Goal: Information Seeking & Learning: Learn about a topic

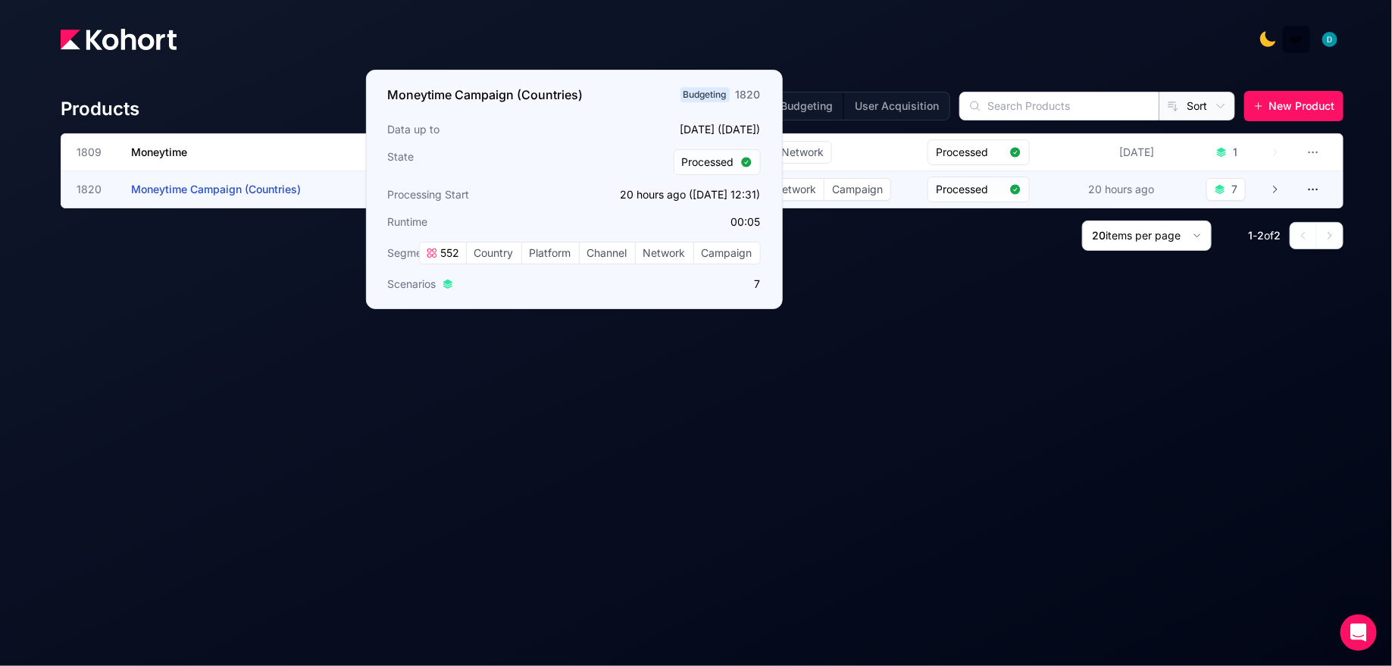
click at [183, 186] on span "Moneytime Campaign (Countries)" at bounding box center [216, 189] width 170 height 13
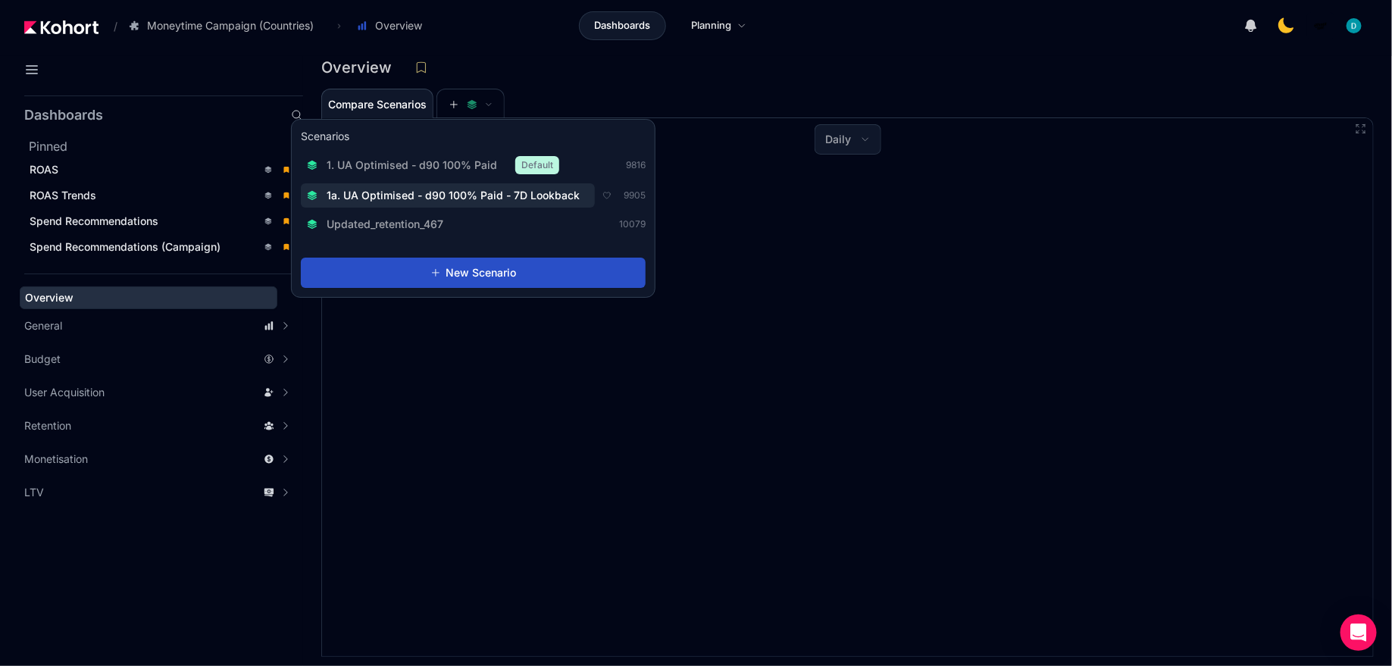
click at [437, 199] on span "1a. UA Optimised - d90 100% Paid - 7D Lookback" at bounding box center [453, 195] width 253 height 15
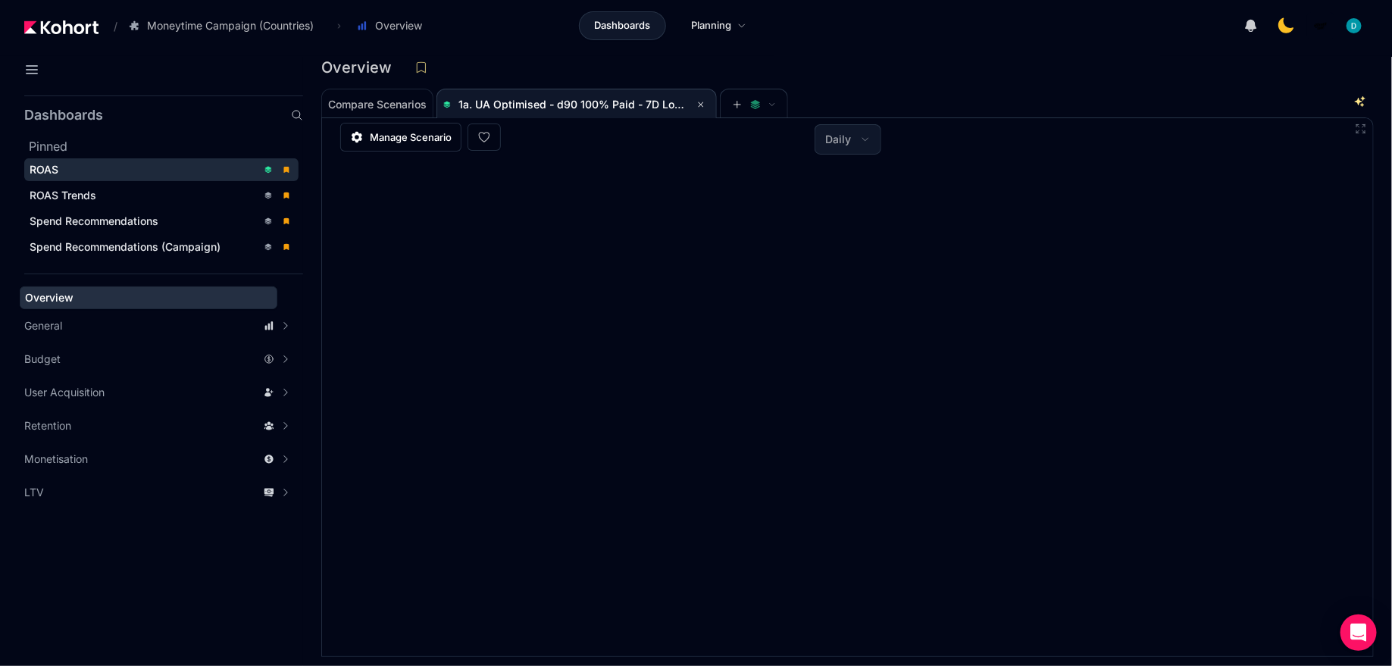
click at [133, 162] on div "ROAS" at bounding box center [143, 169] width 227 height 15
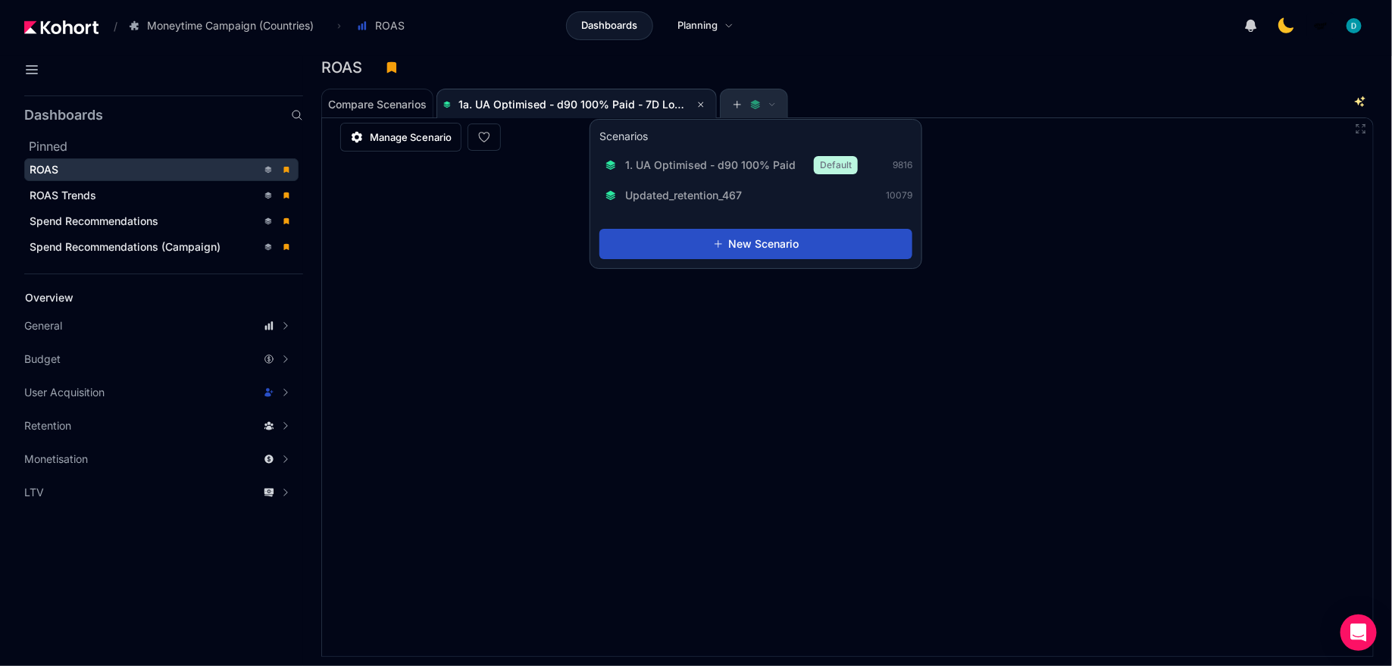
click at [748, 107] on span at bounding box center [754, 104] width 44 height 11
click at [755, 104] on icon at bounding box center [755, 101] width 9 height 5
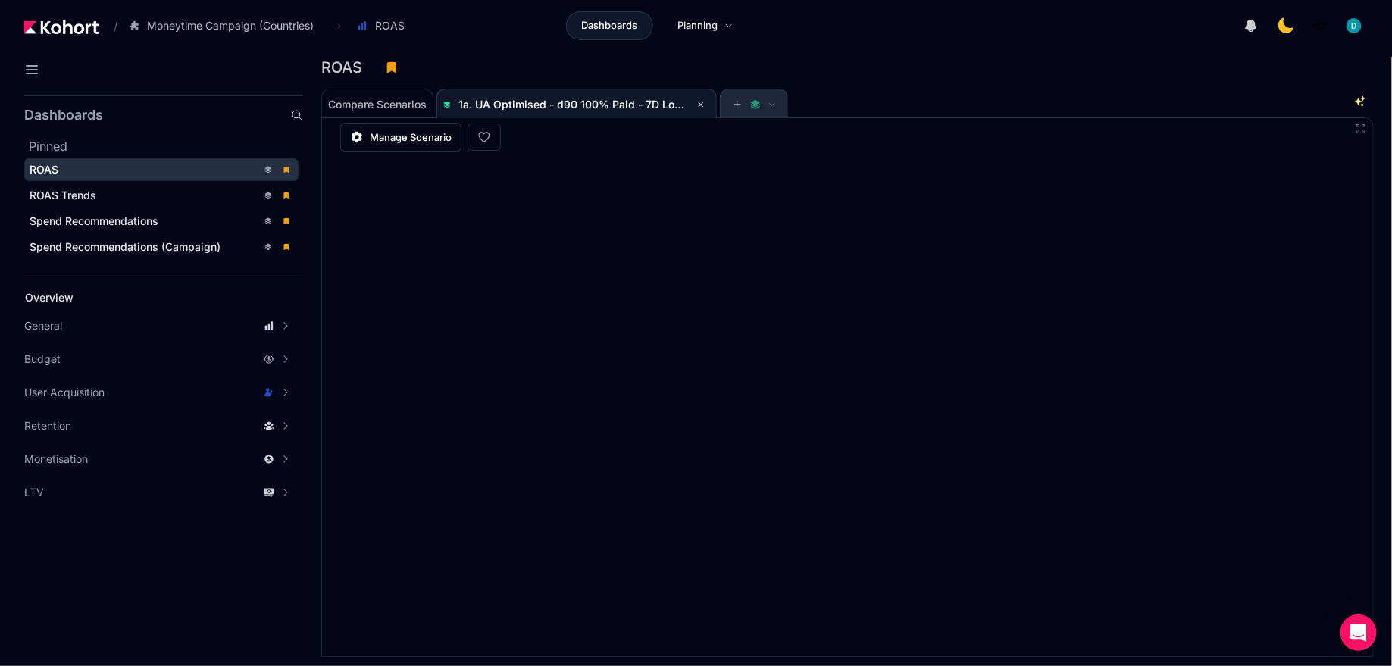
click at [755, 104] on icon at bounding box center [755, 101] width 9 height 5
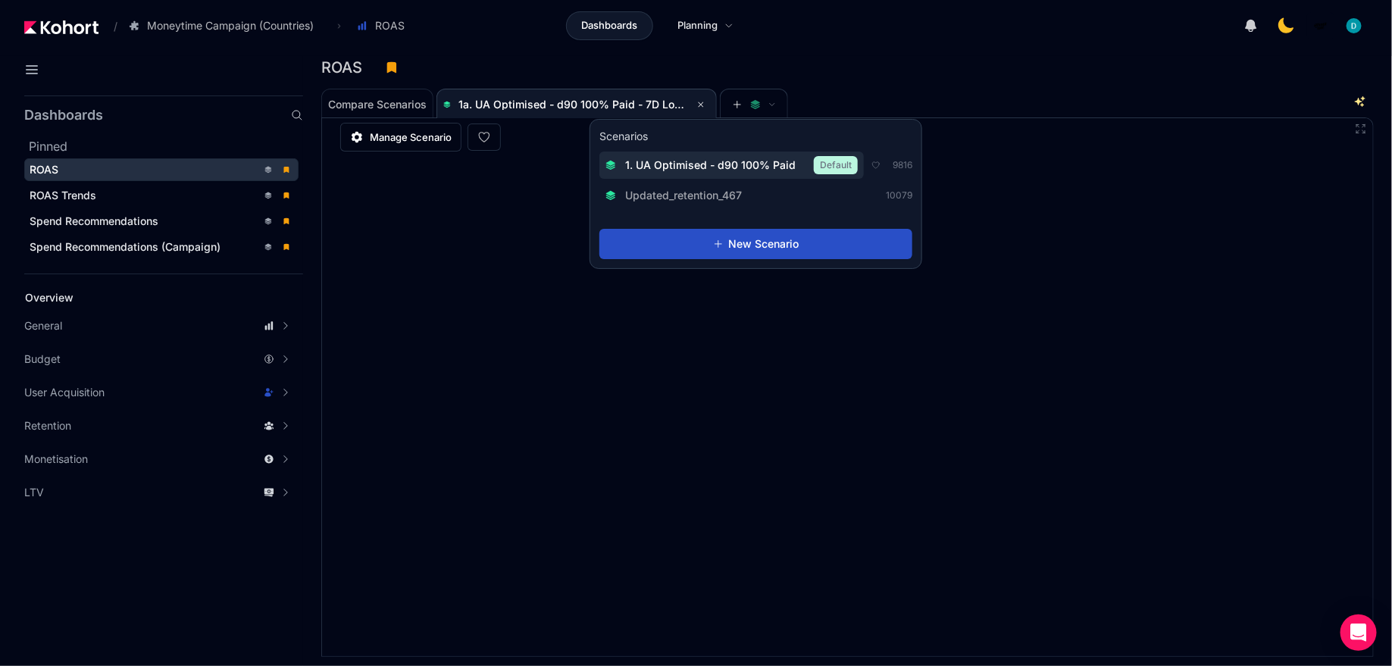
click at [722, 164] on span "1. UA Optimised - d90 100% Paid" at bounding box center [710, 165] width 171 height 15
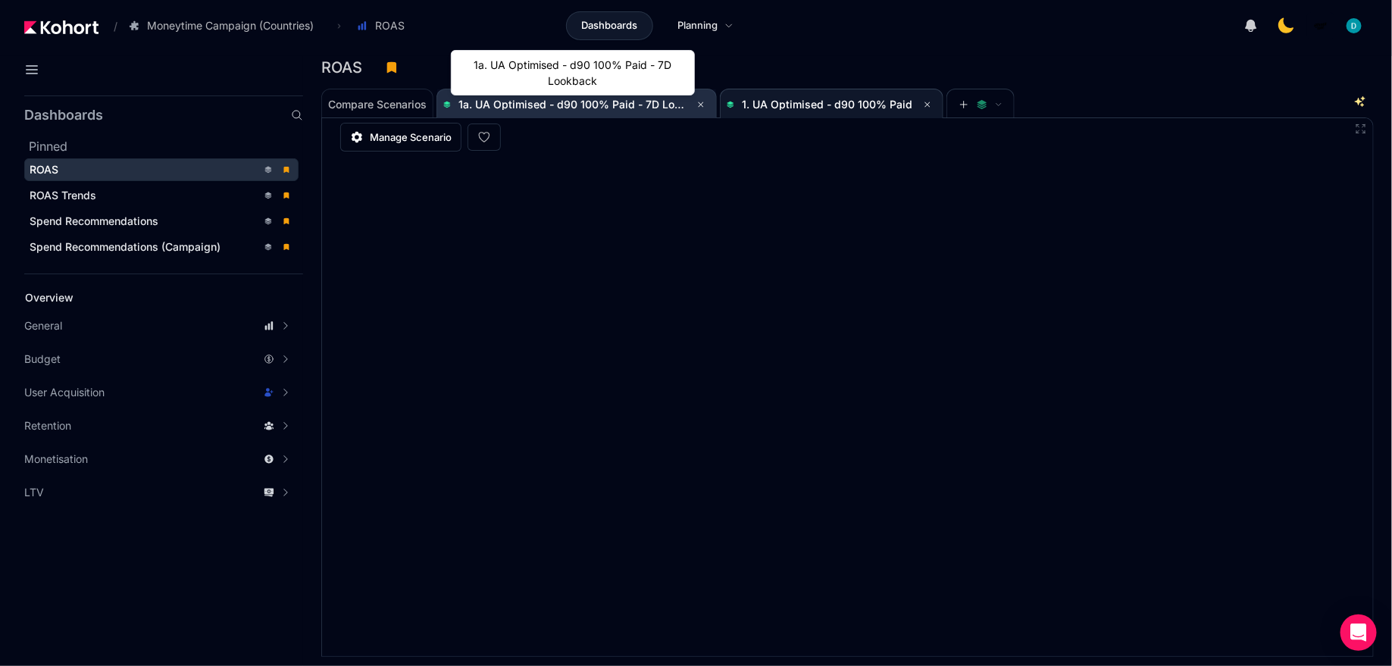
scroll to position [1, 0]
click at [568, 107] on span "1a. UA Optimised - d90 100% Paid - 7D Lookback" at bounding box center [585, 103] width 253 height 13
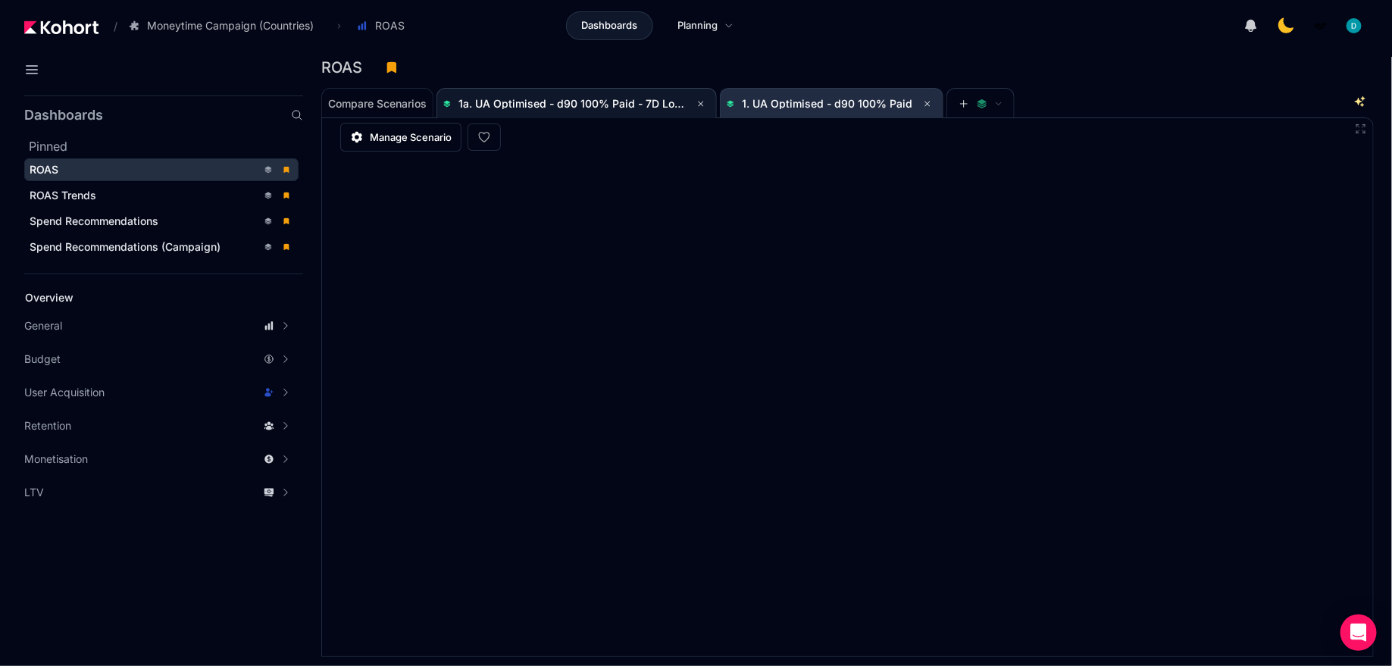
click at [785, 106] on span "1. UA Optimised - d90 100% Paid" at bounding box center [827, 103] width 171 height 13
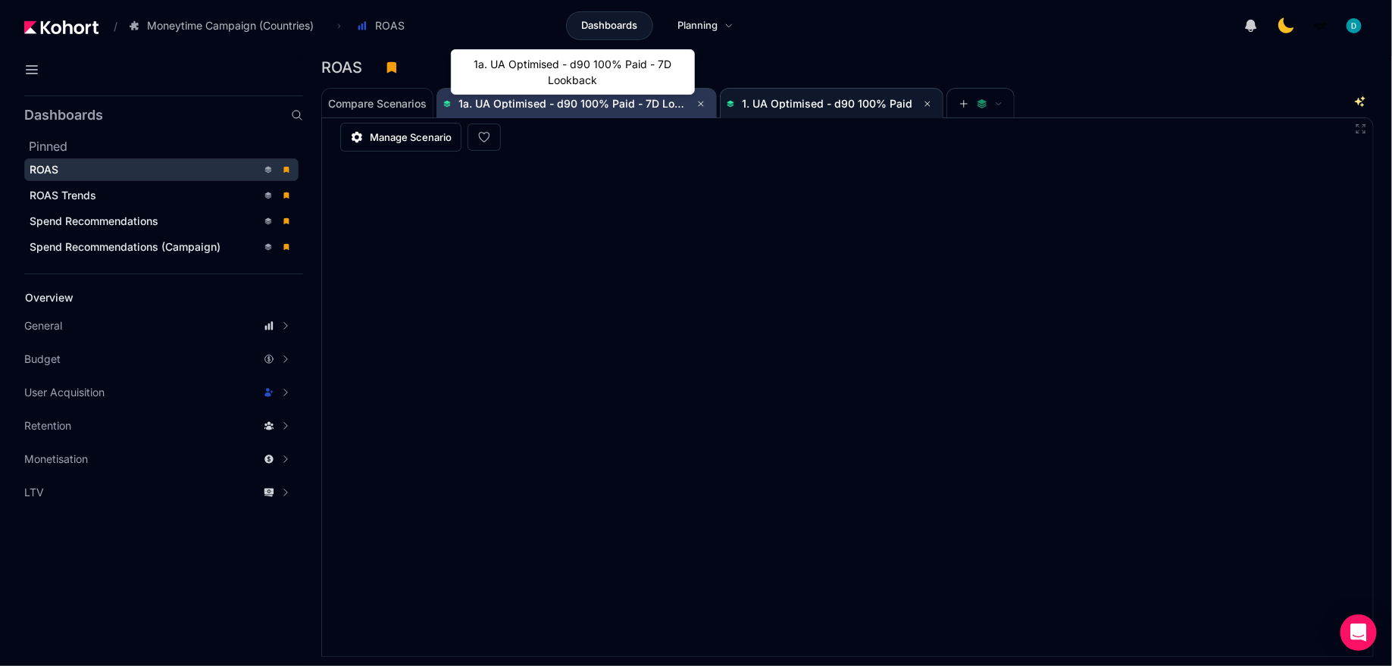
click at [593, 107] on span "1a. UA Optimised - d90 100% Paid - 7D Lookback" at bounding box center [585, 103] width 253 height 13
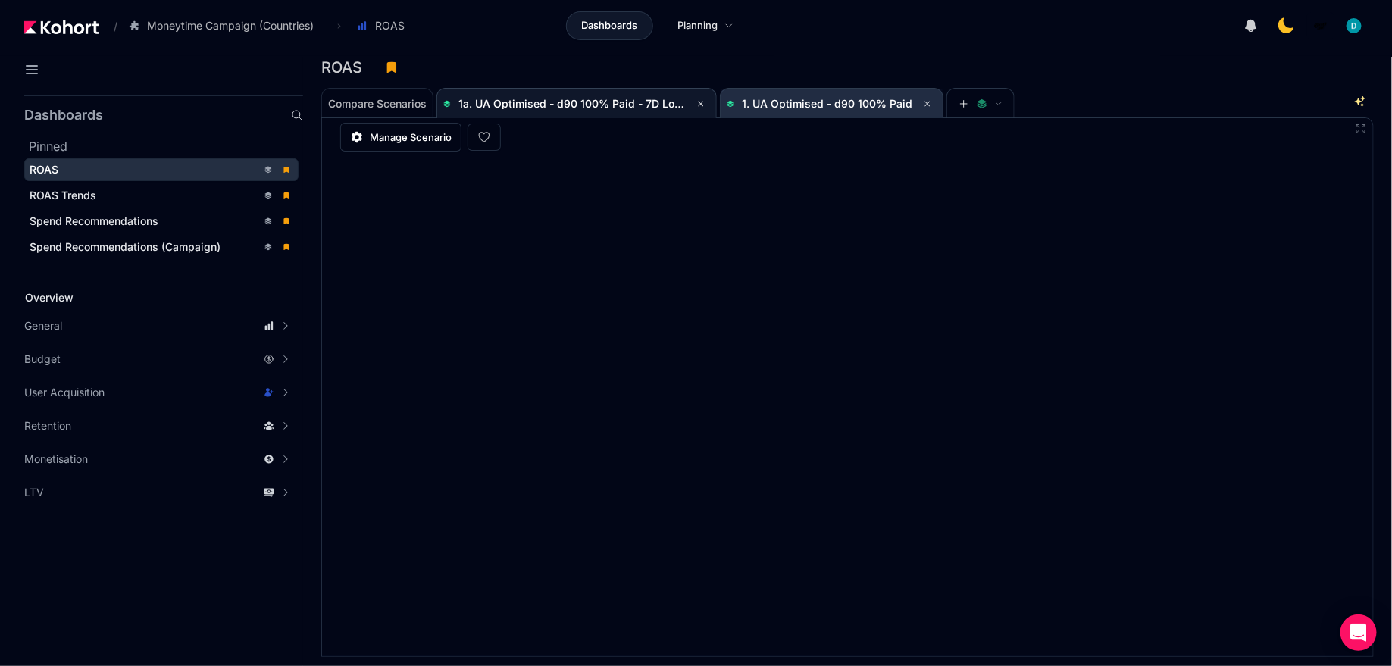
click at [774, 107] on span "1. UA Optimised - d90 100% Paid" at bounding box center [827, 103] width 171 height 13
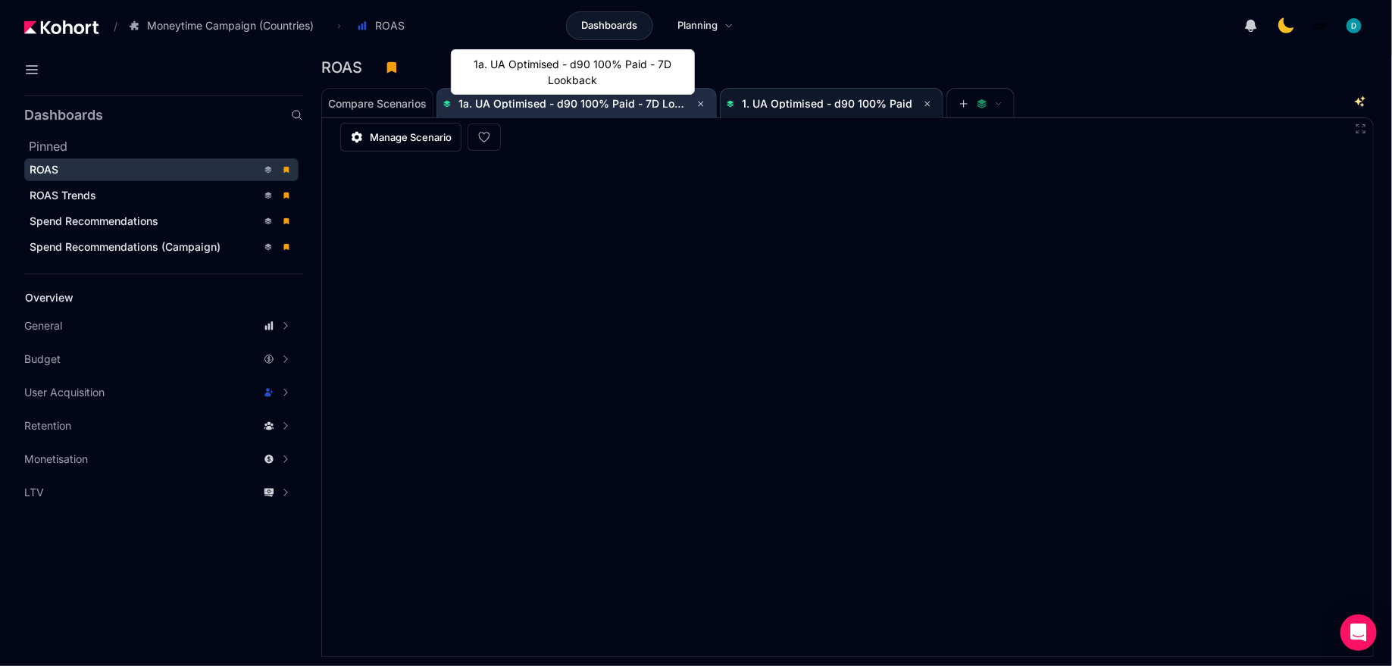
click at [576, 99] on span "1a. UA Optimised - d90 100% Paid - 7D Lookback" at bounding box center [585, 103] width 253 height 13
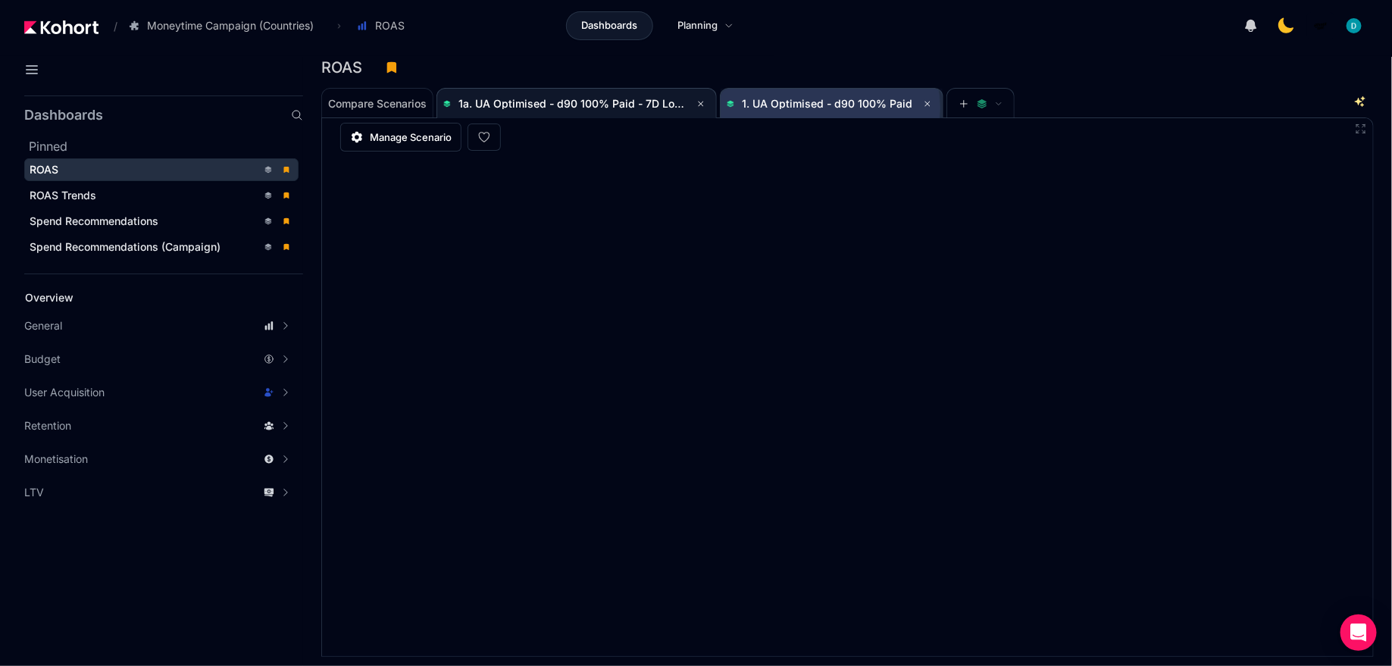
click at [825, 107] on span "1. UA Optimised - d90 100% Paid" at bounding box center [827, 103] width 171 height 13
click at [815, 95] on span "1. UA Optimised - d90 100% Paid" at bounding box center [832, 104] width 210 height 18
